Goal: Information Seeking & Learning: Find specific fact

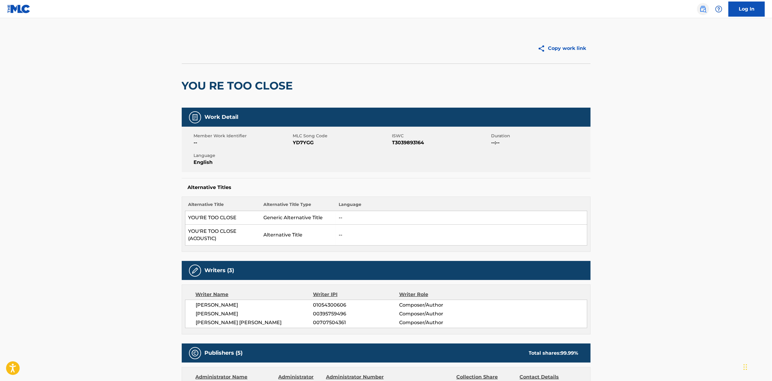
click at [699, 7] on img at bounding box center [702, 8] width 7 height 7
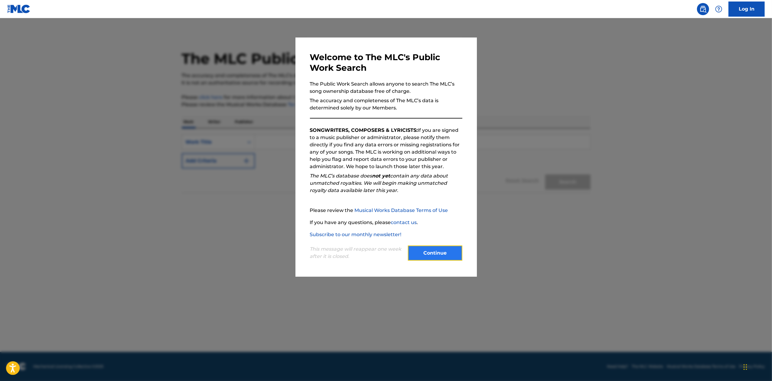
click at [425, 256] on button "Continue" at bounding box center [435, 253] width 54 height 15
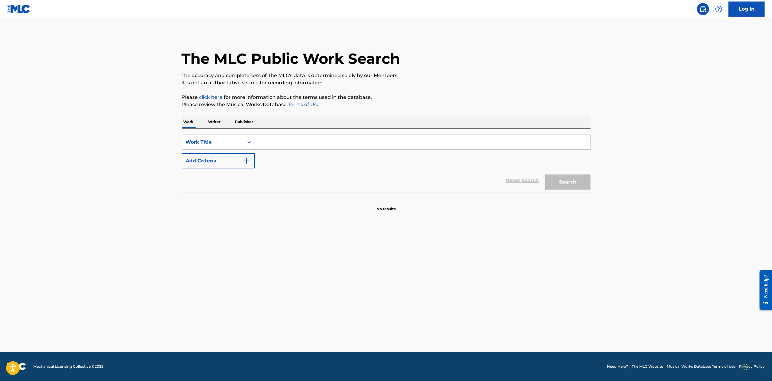
click at [292, 134] on div "SearchWithCriteria7478388e-eede-42d5-8bff-887e1e93f576 Work Title Add Criteria …" at bounding box center [386, 161] width 409 height 64
click at [285, 147] on input "Search Form" at bounding box center [422, 142] width 335 height 15
paste input "Comin' In Cold"
type input "Comin' In Cold"
click at [226, 166] on button "Add Criteria" at bounding box center [218, 160] width 73 height 15
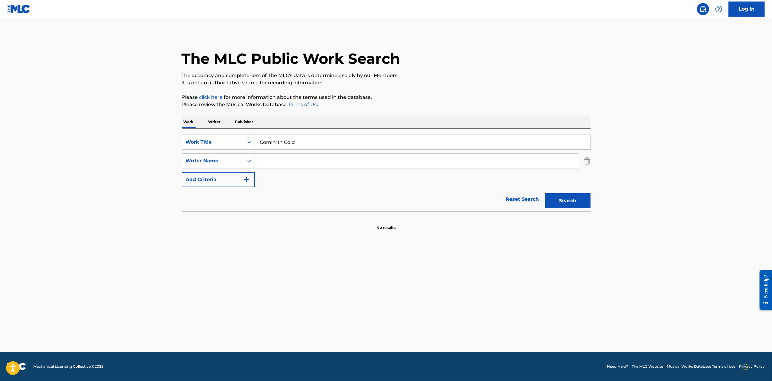
click at [291, 166] on input "Search Form" at bounding box center [417, 161] width 324 height 15
paste input "Puliti"
type input "Puliti"
click at [565, 203] on button "Search" at bounding box center [567, 200] width 45 height 15
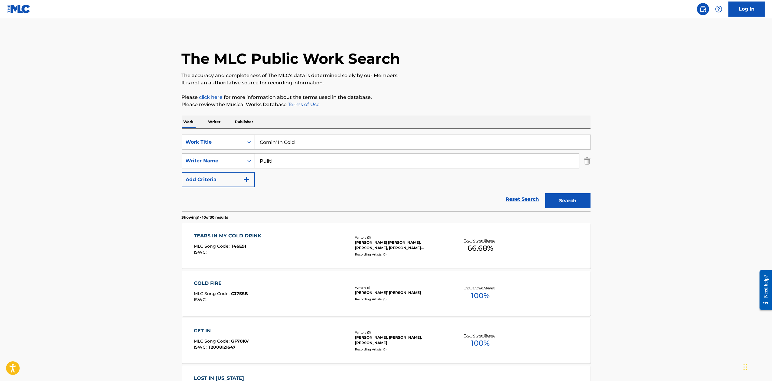
click at [273, 142] on input "Comin' In Cold" at bounding box center [422, 142] width 335 height 15
click at [280, 142] on input "Comin' In Cold" at bounding box center [422, 142] width 335 height 15
click at [275, 142] on input "Comin' In Cold" at bounding box center [422, 142] width 335 height 15
drag, startPoint x: 277, startPoint y: 142, endPoint x: 157, endPoint y: 132, distance: 121.1
click at [157, 132] on main "The MLC Public Work Search The accuracy and completeness of The MLC's data is d…" at bounding box center [386, 374] width 772 height 712
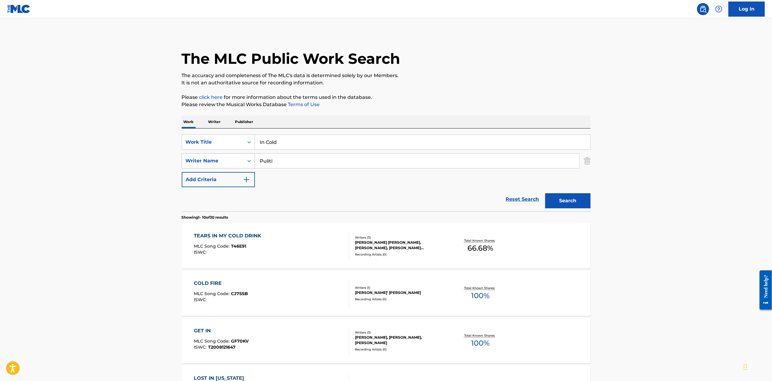
type input "In Cold"
click at [545, 193] on button "Search" at bounding box center [567, 200] width 45 height 15
click at [215, 153] on div "Writer Name" at bounding box center [218, 160] width 73 height 15
click at [226, 178] on div "Writer IPI" at bounding box center [218, 175] width 73 height 15
click at [298, 168] on input "Search Form" at bounding box center [417, 161] width 324 height 15
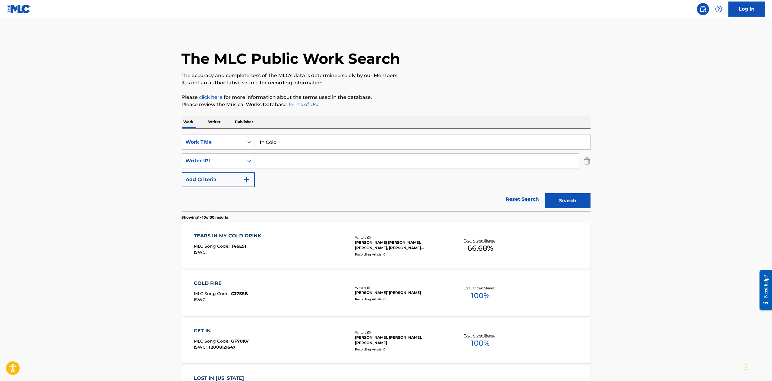
click at [298, 165] on input "Search Form" at bounding box center [417, 161] width 324 height 15
paste input "876925086"
type input "876925086"
click at [545, 193] on button "Search" at bounding box center [567, 200] width 45 height 15
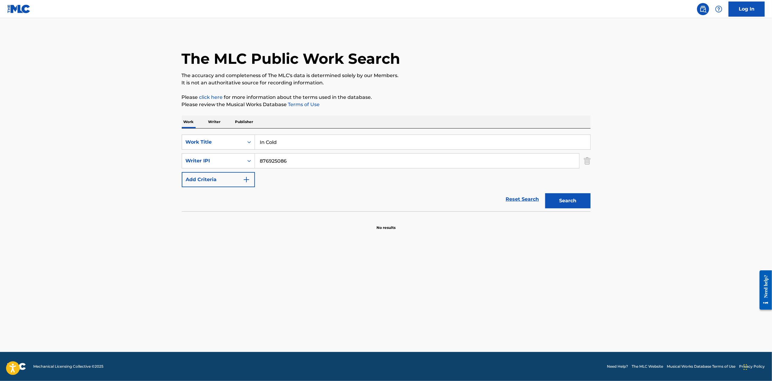
click at [288, 146] on input "In Cold" at bounding box center [422, 142] width 335 height 15
paste input "Helpless"
type input "Helpless"
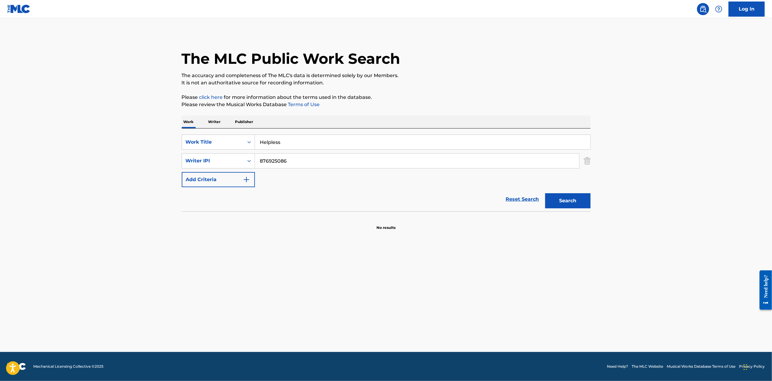
click at [545, 193] on button "Search" at bounding box center [567, 200] width 45 height 15
drag, startPoint x: 301, startPoint y: 160, endPoint x: 209, endPoint y: 157, distance: 92.0
click at [209, 157] on div "SearchWithCriteriad5dcca2e-2f3c-469a-aba3-2d10faa50574 Writer IPI 876925086" at bounding box center [386, 160] width 409 height 15
paste input "Puliti"
type input "Puliti"
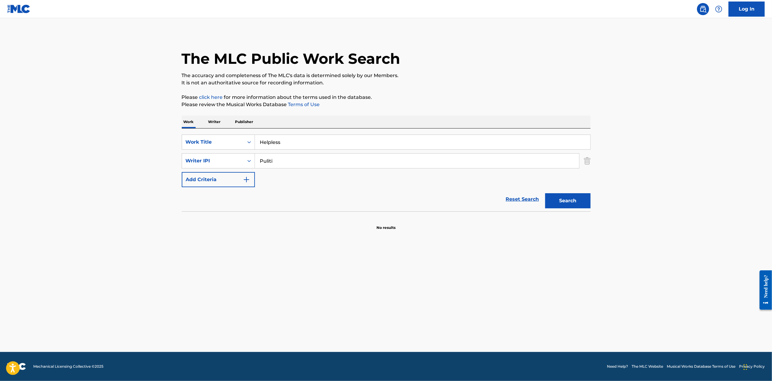
click at [545, 193] on button "Search" at bounding box center [567, 200] width 45 height 15
click at [236, 143] on div "Work Title" at bounding box center [213, 141] width 54 height 7
click at [222, 174] on div "MLC Song Code" at bounding box center [218, 172] width 73 height 15
click at [337, 145] on input "Search Form" at bounding box center [422, 142] width 335 height 15
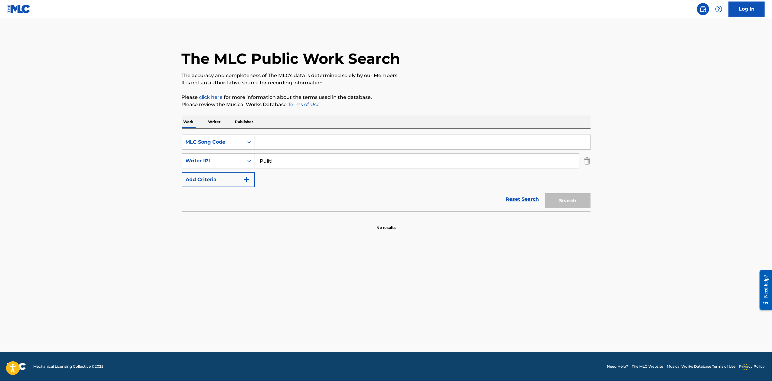
paste input "DS349C"
type input "DS349C"
click at [545, 193] on button "Search" at bounding box center [567, 200] width 45 height 15
click at [324, 168] on input "Puliti" at bounding box center [417, 161] width 324 height 15
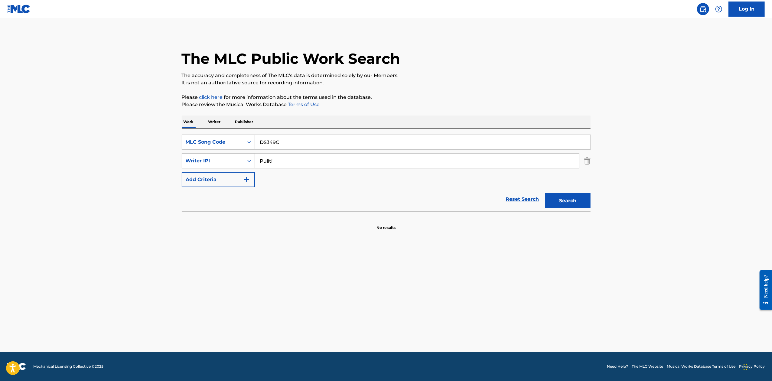
click at [324, 168] on input "Puliti" at bounding box center [417, 161] width 324 height 15
click at [545, 193] on button "Search" at bounding box center [567, 200] width 45 height 15
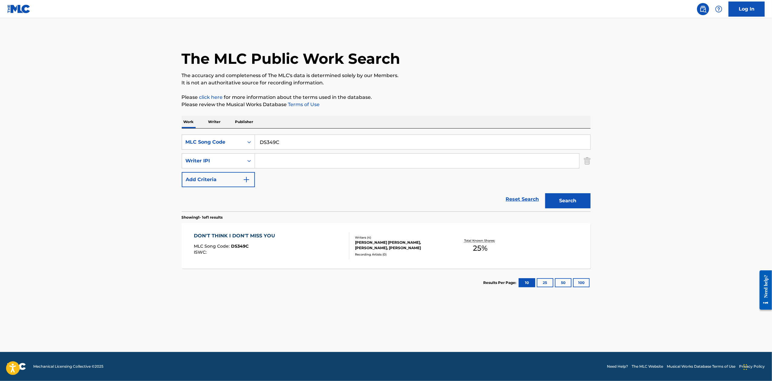
click at [364, 237] on div "Writers ( 4 )" at bounding box center [400, 237] width 91 height 5
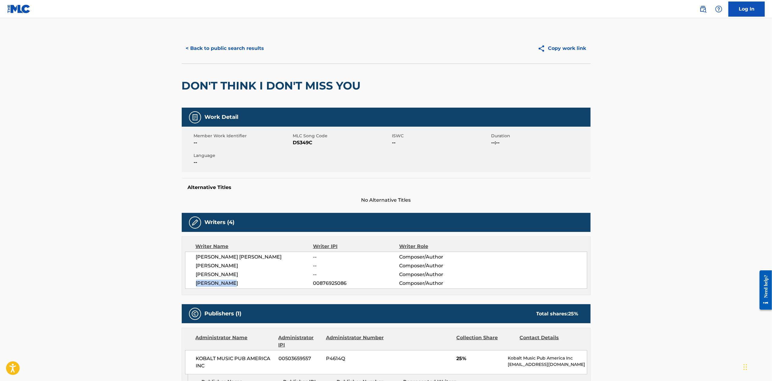
drag, startPoint x: 233, startPoint y: 284, endPoint x: 191, endPoint y: 285, distance: 43.0
click at [191, 285] on div "HUNT PIPKIN -- Composer/Author COLE GIBBS -- Composer/Author BEAU BAILEY -- Com…" at bounding box center [386, 270] width 402 height 37
copy span "[PERSON_NAME]"
click at [243, 41] on button "< Back to public search results" at bounding box center [225, 48] width 87 height 15
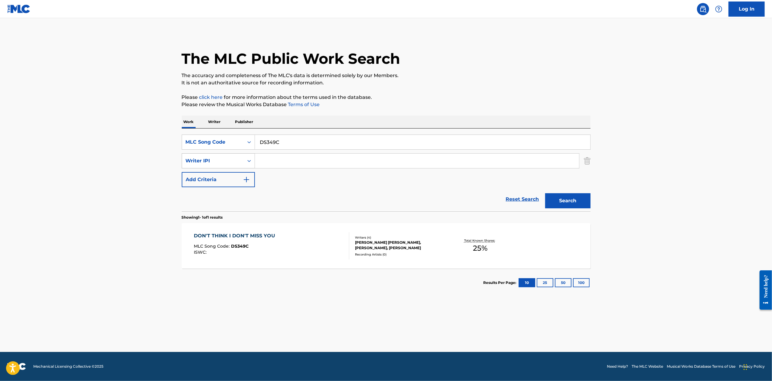
click at [237, 158] on div "Writer IPI" at bounding box center [213, 160] width 54 height 7
click at [230, 181] on div "Writer Name" at bounding box center [218, 175] width 73 height 15
drag, startPoint x: 285, startPoint y: 143, endPoint x: 189, endPoint y: 137, distance: 95.4
click at [193, 143] on div "SearchWithCriteria5cb60650-0432-4982-b47a-27e40b9cc4d8 MLC Song Code DS349C" at bounding box center [386, 142] width 409 height 15
click at [299, 160] on input "Search Form" at bounding box center [417, 161] width 324 height 15
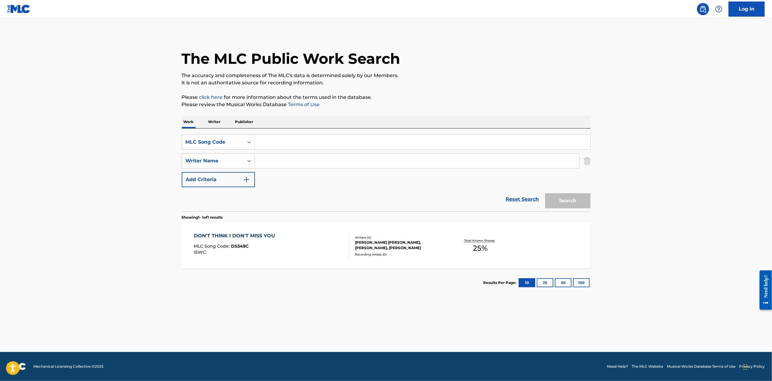
paste input "[PERSON_NAME]"
type input "[PERSON_NAME]"
click at [381, 164] on input "[PERSON_NAME]" at bounding box center [417, 161] width 324 height 15
click at [585, 162] on img "Search Form" at bounding box center [587, 160] width 7 height 15
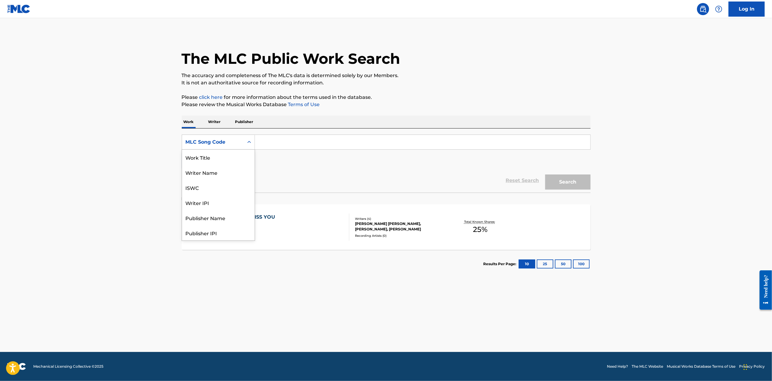
click at [233, 143] on div "MLC Song Code" at bounding box center [213, 141] width 54 height 7
click at [235, 174] on div "Writer IPI" at bounding box center [218, 172] width 73 height 15
click at [226, 140] on div "Writer IPI" at bounding box center [213, 141] width 54 height 7
click at [218, 230] on div "Writer IPI" at bounding box center [218, 232] width 73 height 15
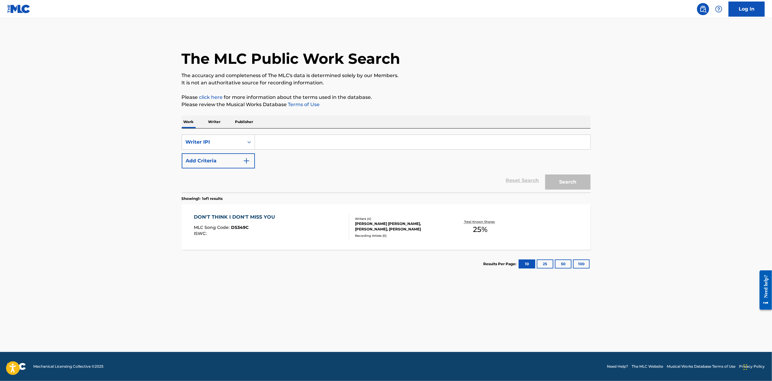
click at [339, 142] on input "Search Form" at bounding box center [422, 142] width 335 height 15
paste input "876925086"
type input "876925086"
click at [545, 174] on button "Search" at bounding box center [567, 181] width 45 height 15
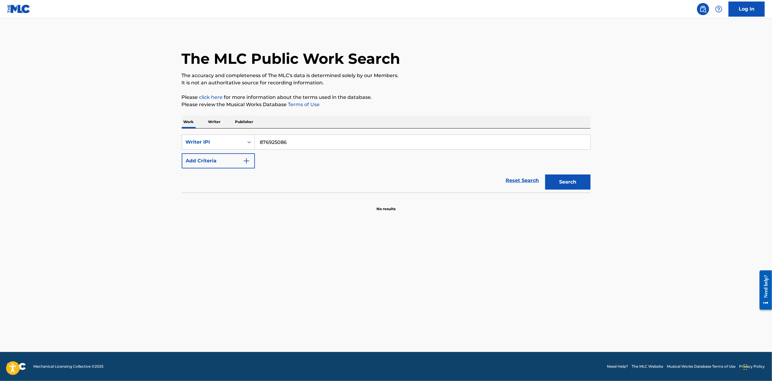
click at [208, 120] on p "Writer" at bounding box center [215, 122] width 16 height 13
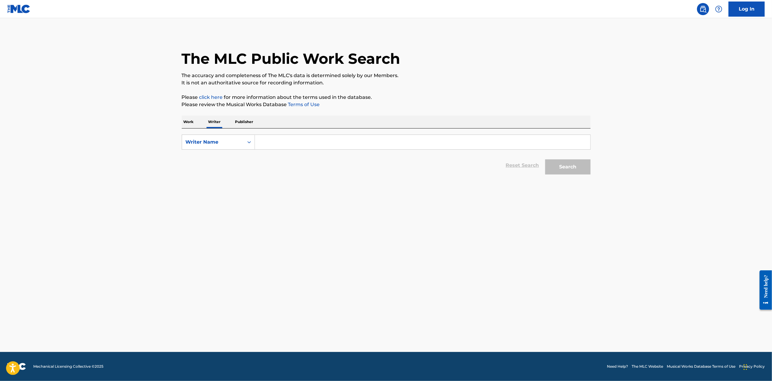
click at [276, 145] on input "Search Form" at bounding box center [422, 142] width 335 height 15
type input "Jacob"
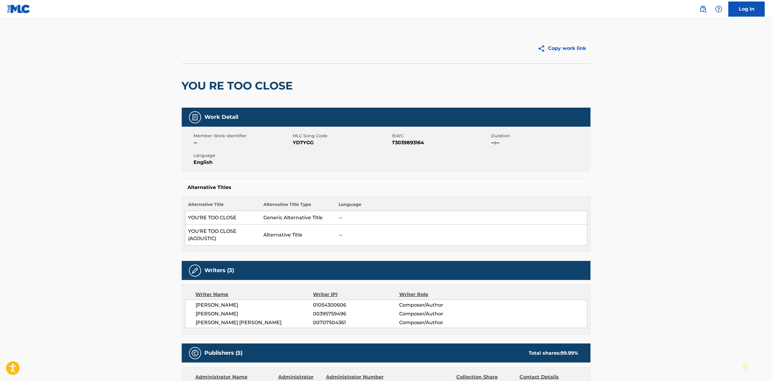
drag, startPoint x: 500, startPoint y: 268, endPoint x: 493, endPoint y: 265, distance: 7.5
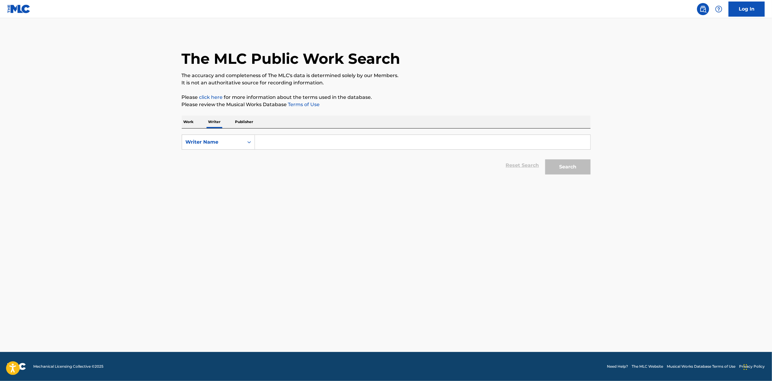
click at [187, 123] on p "Work" at bounding box center [189, 122] width 14 height 13
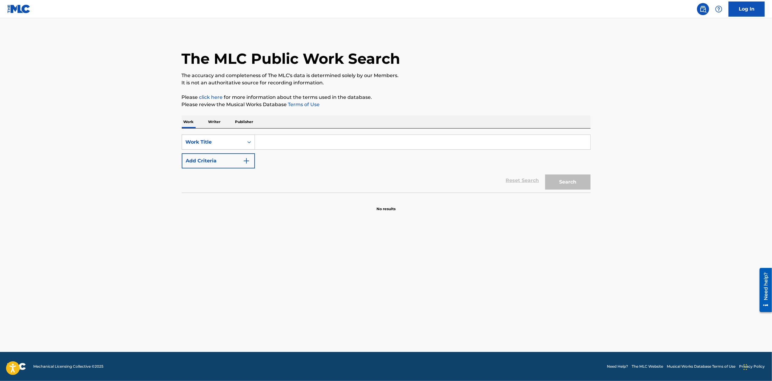
click at [232, 143] on div "Work Title" at bounding box center [213, 141] width 54 height 7
click at [220, 156] on div "MLC Song Code" at bounding box center [218, 157] width 73 height 15
click at [287, 132] on div "SearchWithCriteria5c5c69b7-2306-4633-9f15-417e41f3da97 MLC Song Code Add Criter…" at bounding box center [386, 161] width 409 height 64
click at [285, 142] on input "Search Form" at bounding box center [422, 142] width 335 height 15
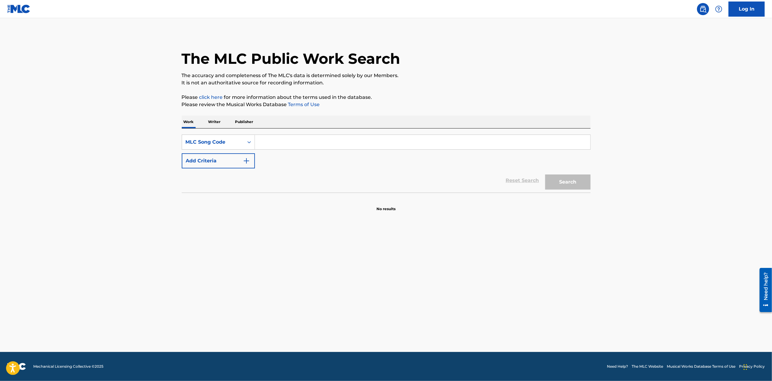
paste input "HP99GT"
type input "HP99GT"
click at [545, 174] on button "Search" at bounding box center [567, 181] width 45 height 15
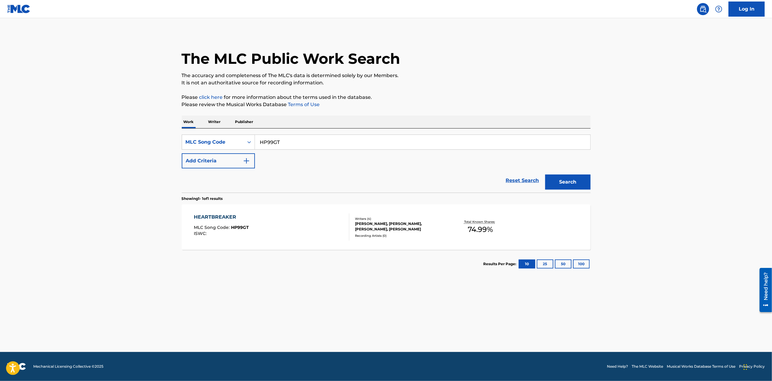
click at [391, 227] on div "BEAU BAILEY, JAKE PULITI, LOGAN MAGGIO, JAMES MIRACLE" at bounding box center [400, 226] width 91 height 11
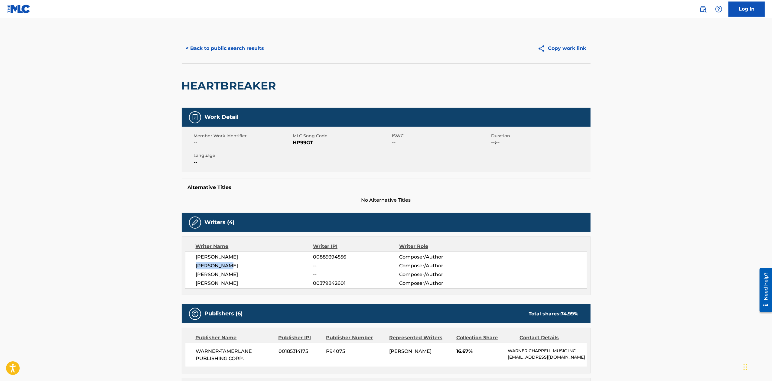
drag, startPoint x: 230, startPoint y: 270, endPoint x: 193, endPoint y: 268, distance: 37.6
click at [193, 268] on div "BEAU BAILEY 00889394556 Composer/Author JAKE PULITI -- Composer/Author LOGAN MA…" at bounding box center [386, 270] width 402 height 37
copy span "[PERSON_NAME]"
click at [247, 44] on button "< Back to public search results" at bounding box center [225, 48] width 87 height 15
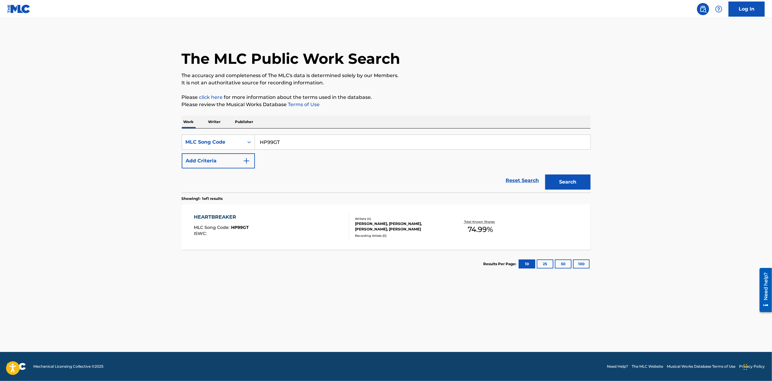
click at [237, 126] on p "Publisher" at bounding box center [244, 122] width 22 height 13
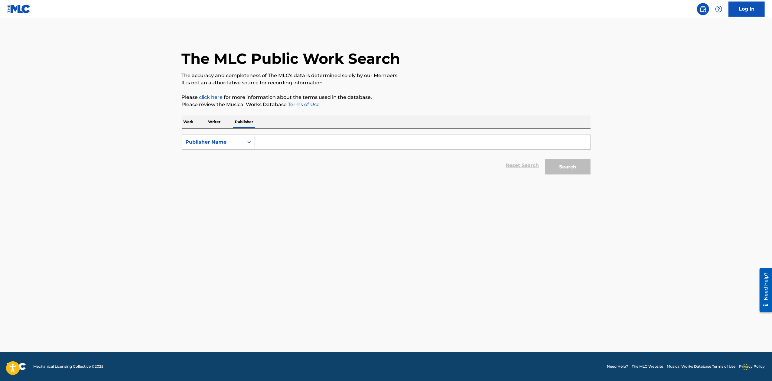
click at [218, 126] on p "Writer" at bounding box center [215, 122] width 16 height 13
click at [270, 141] on input "Search Form" at bounding box center [422, 142] width 335 height 15
paste input "[PERSON_NAME]"
type input "[PERSON_NAME]"
click at [545, 159] on button "Search" at bounding box center [567, 166] width 45 height 15
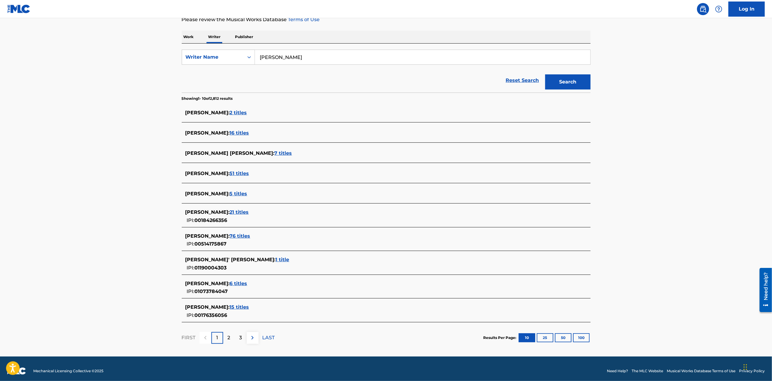
scroll to position [90, 0]
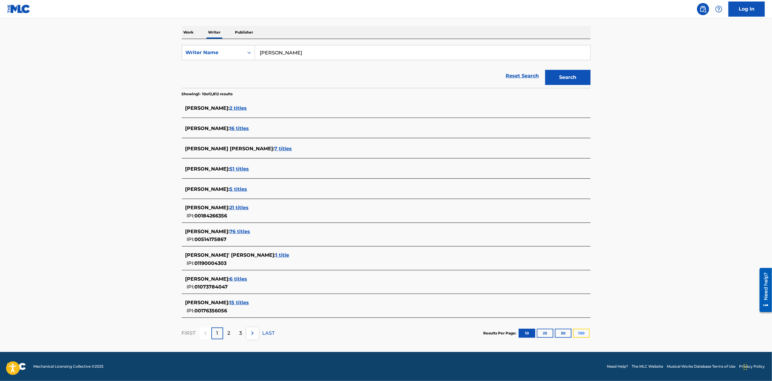
click at [585, 334] on button "100" at bounding box center [581, 333] width 17 height 9
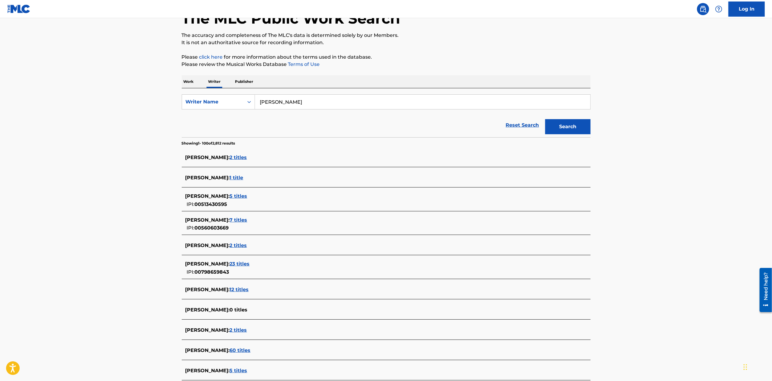
scroll to position [0, 0]
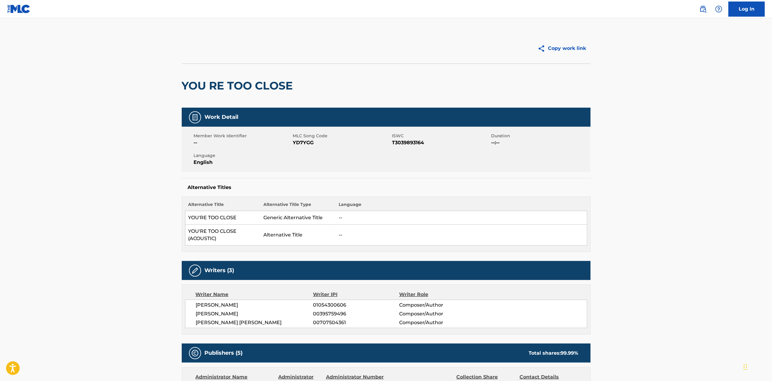
click at [709, 13] on div "Log In" at bounding box center [728, 9] width 71 height 15
click at [707, 12] on link at bounding box center [703, 9] width 12 height 12
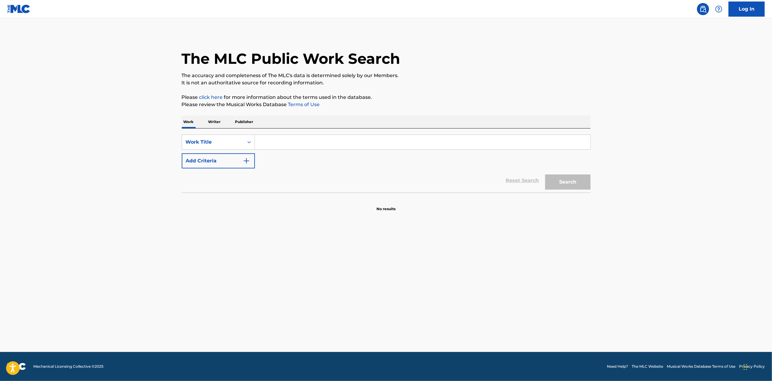
click at [339, 153] on div "SearchWithCriteriade013d2d-1b44-471e-a23e-b8252d864a7d Work Title Add Criteria" at bounding box center [386, 152] width 409 height 34
click at [345, 142] on input "Search Form" at bounding box center [422, 142] width 335 height 15
paste input "[PERSON_NAME]"
type input "[PERSON_NAME]"
drag, startPoint x: 317, startPoint y: 148, endPoint x: 237, endPoint y: 141, distance: 80.5
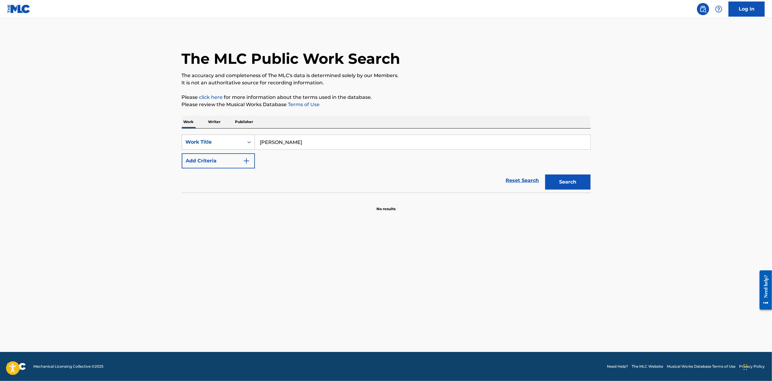
click at [237, 141] on div "SearchWithCriteriade013d2d-1b44-471e-a23e-b8252d864a7d Work Title [PERSON_NAME]" at bounding box center [386, 142] width 409 height 15
click at [254, 160] on button "Add Criteria" at bounding box center [218, 160] width 73 height 15
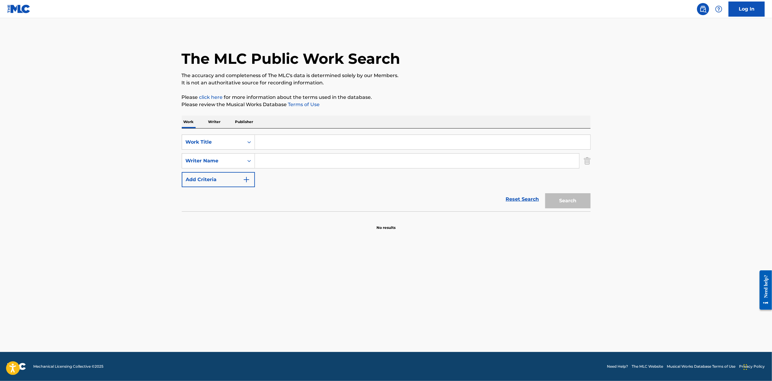
click at [299, 164] on input "Search Form" at bounding box center [417, 161] width 324 height 15
paste input "[PERSON_NAME]"
type input "[PERSON_NAME]"
click at [319, 146] on input "Search Form" at bounding box center [422, 142] width 335 height 15
paste input "Cold"
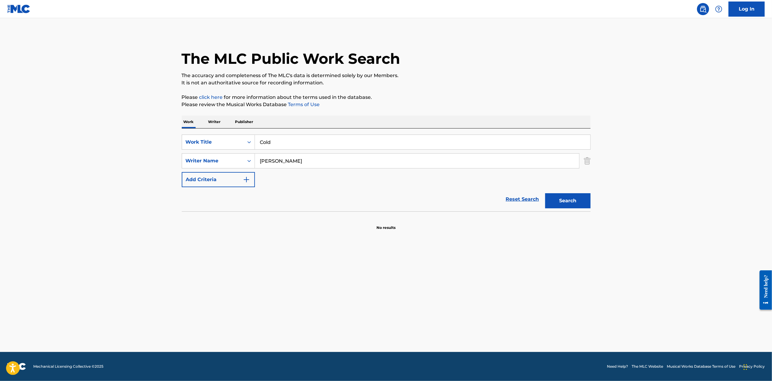
type input "Cold"
click at [545, 193] on button "Search" at bounding box center [567, 200] width 45 height 15
click at [278, 159] on input "[PERSON_NAME]" at bounding box center [417, 161] width 324 height 15
click at [270, 157] on input "[PERSON_NAME]" at bounding box center [417, 161] width 324 height 15
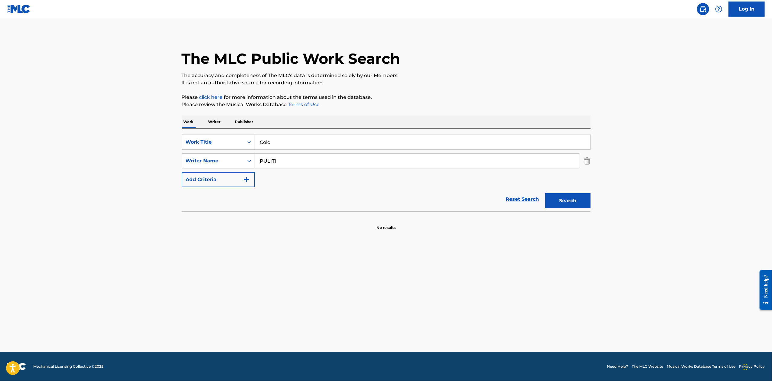
type input "PULITI"
click at [545, 193] on button "Search" at bounding box center [567, 200] width 45 height 15
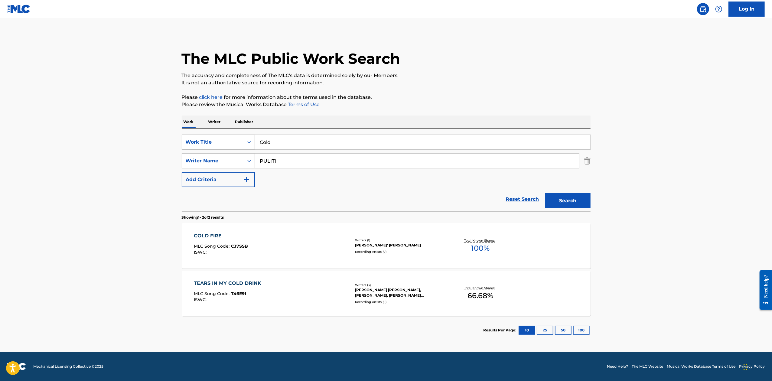
click at [187, 140] on div "Work Title" at bounding box center [213, 141] width 54 height 7
click at [218, 160] on div "MLC Song Code" at bounding box center [218, 157] width 73 height 15
click at [277, 147] on input "Search Form" at bounding box center [422, 142] width 335 height 15
paste input "CK5P1F"
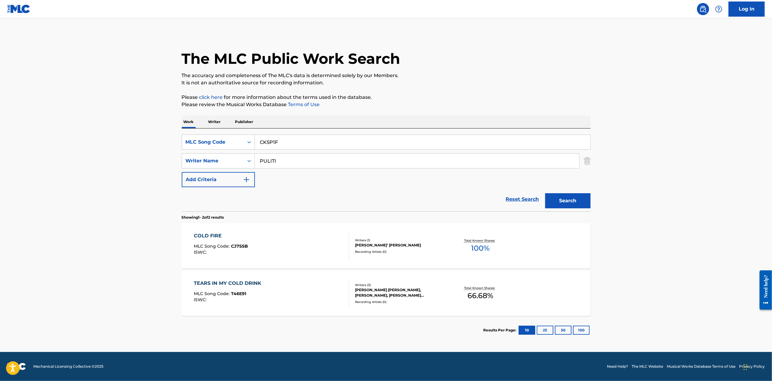
type input "CK5P1F"
click at [545, 193] on button "Search" at bounding box center [567, 200] width 45 height 15
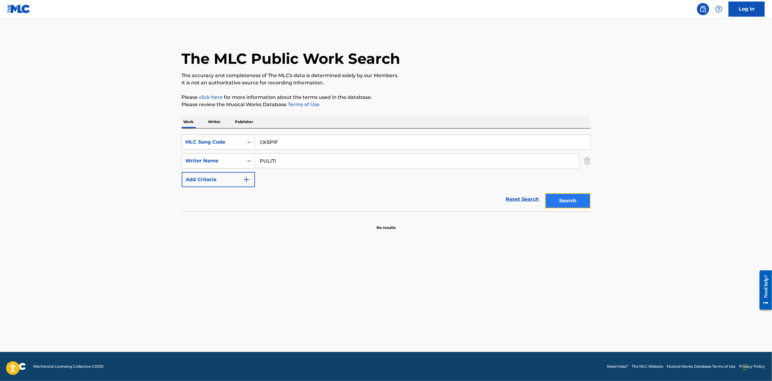
click at [560, 200] on button "Search" at bounding box center [567, 200] width 45 height 15
click at [285, 165] on input "PULITI" at bounding box center [417, 161] width 324 height 15
click at [545, 193] on button "Search" at bounding box center [567, 200] width 45 height 15
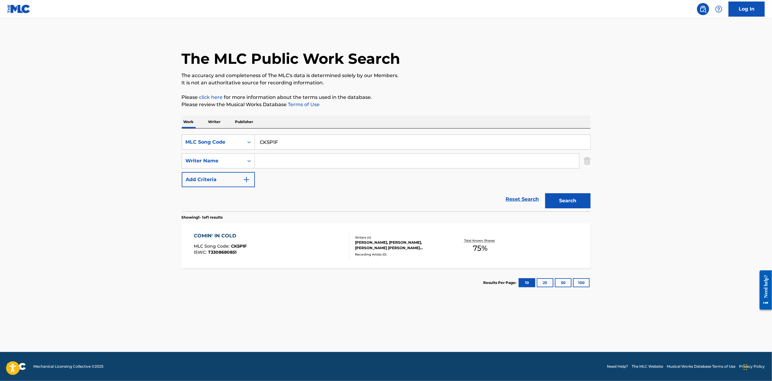
click at [310, 243] on div "COMIN' IN COLD MLC Song Code : CK5P1F ISWC : T3308680851" at bounding box center [271, 245] width 155 height 27
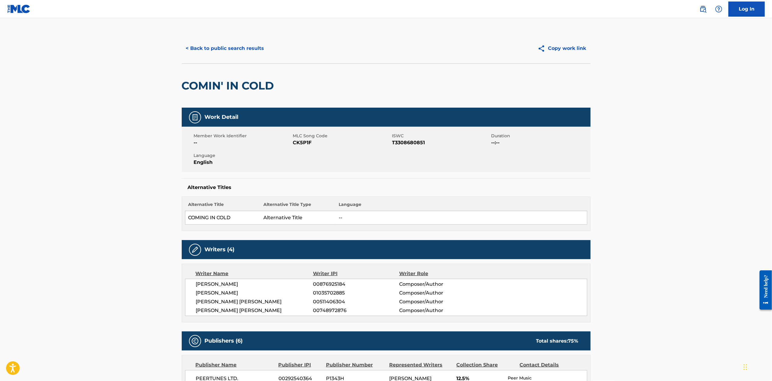
click at [303, 140] on span "CK5P1F" at bounding box center [342, 142] width 98 height 7
copy span "CK5P1F"
click at [243, 53] on button "< Back to public search results" at bounding box center [225, 48] width 87 height 15
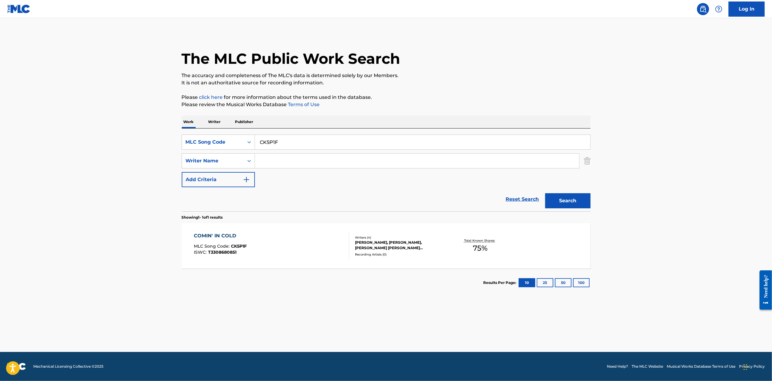
click at [288, 143] on input "CK5P1F" at bounding box center [422, 142] width 335 height 15
paste input "BF6QGM"
type input "BF6QGM"
click at [545, 193] on button "Search" at bounding box center [567, 200] width 45 height 15
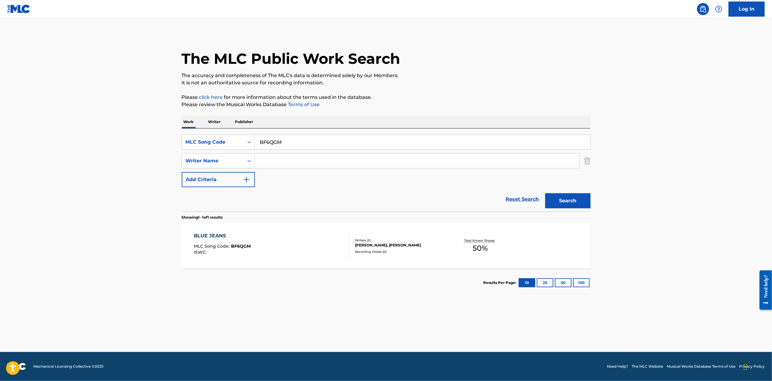
click at [301, 250] on div "BLUE JEANS MLC Song Code : BF6QGM ISWC :" at bounding box center [271, 245] width 155 height 27
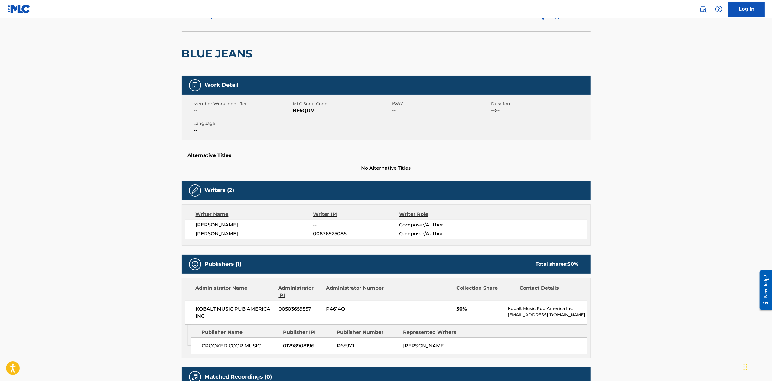
scroll to position [96, 0]
